Goal: Information Seeking & Learning: Learn about a topic

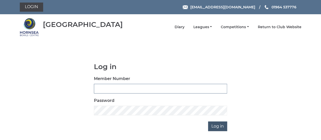
type input "0608"
click at [216, 126] on input "Log in" at bounding box center [217, 126] width 19 height 10
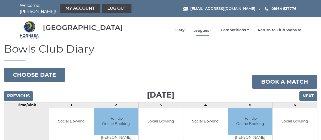
click at [212, 28] on link "Leagues" at bounding box center [202, 30] width 19 height 5
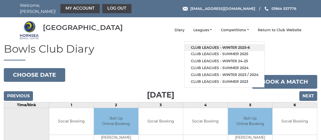
click at [218, 44] on link "Club leagues - Winter 2025-6" at bounding box center [225, 47] width 80 height 7
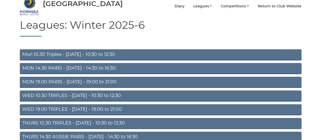
scroll to position [24, 0]
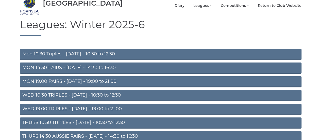
click at [83, 118] on link "THURS 10.30 TRIPLES - Thursday - 10:30 to 12:30" at bounding box center [161, 122] width 282 height 11
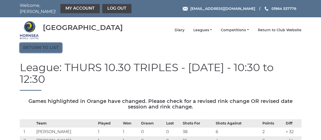
click at [45, 46] on link "Return to list" at bounding box center [41, 48] width 42 height 10
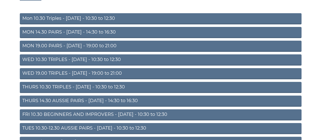
scroll to position [61, 0]
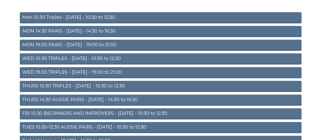
click at [70, 124] on link "TUES 10.30-12.30 AUSSIE PAIRS - Tuesday - 10:30 to 12:30" at bounding box center [161, 127] width 282 height 11
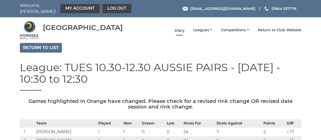
click at [181, 28] on link "Diary" at bounding box center [179, 30] width 10 height 5
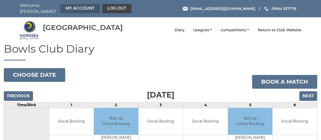
click at [79, 8] on link "My Account" at bounding box center [79, 8] width 39 height 9
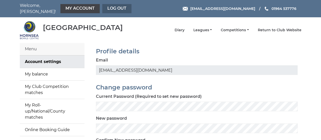
click at [111, 7] on link "Log out" at bounding box center [116, 8] width 29 height 9
